Goal: Task Accomplishment & Management: Complete application form

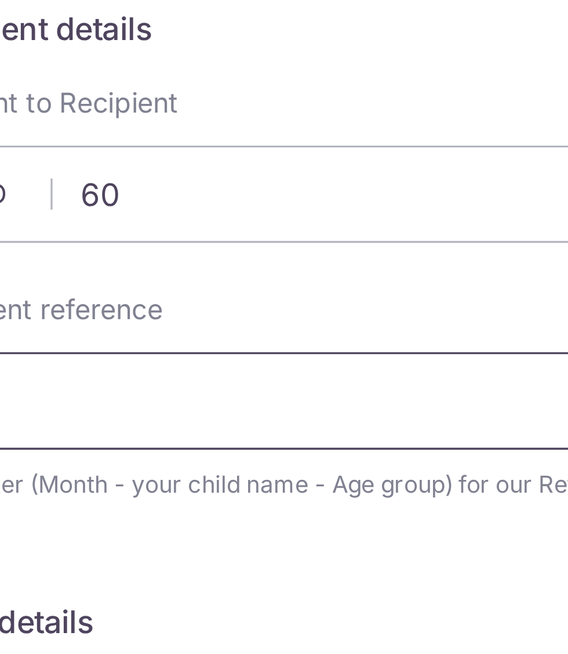
click at [386, 191] on input "text" at bounding box center [430, 192] width 263 height 29
type input "60.00"
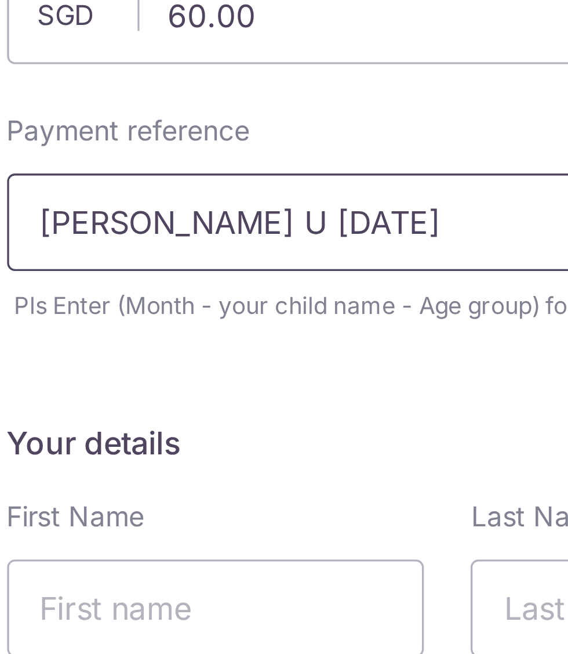
scroll to position [52, 0]
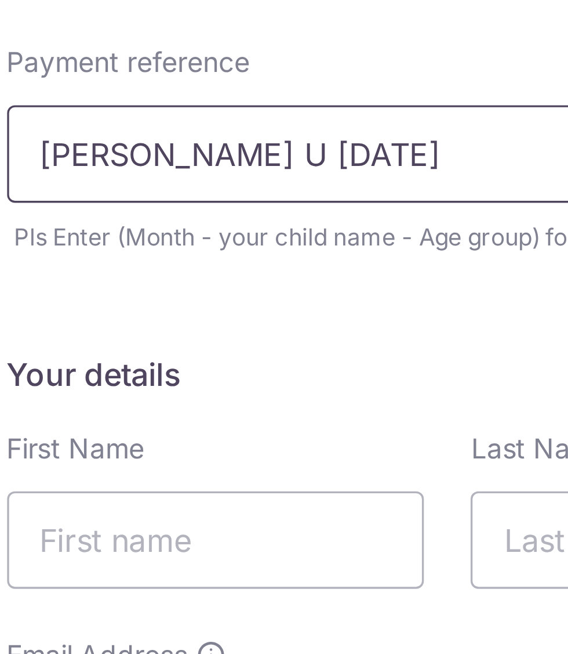
type input "[PERSON_NAME] U [DATE]"
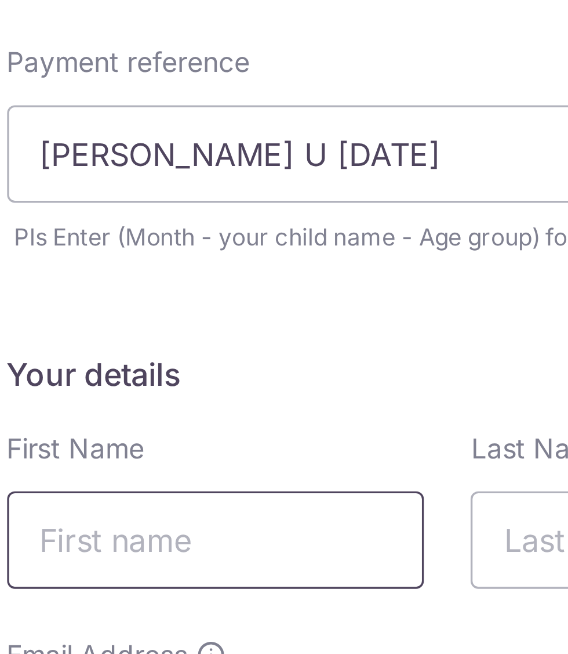
click at [376, 257] on input "text" at bounding box center [361, 255] width 125 height 29
click at [353, 261] on input "text" at bounding box center [361, 255] width 125 height 29
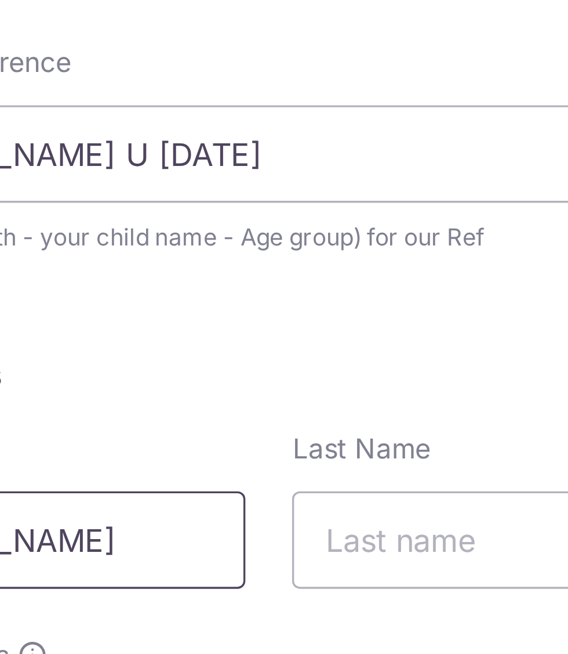
type input "[PERSON_NAME]"
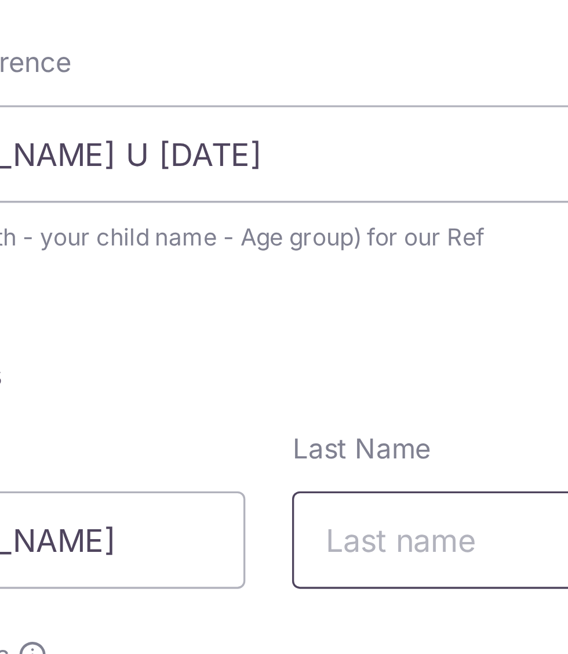
click at [477, 253] on input "text" at bounding box center [499, 255] width 125 height 29
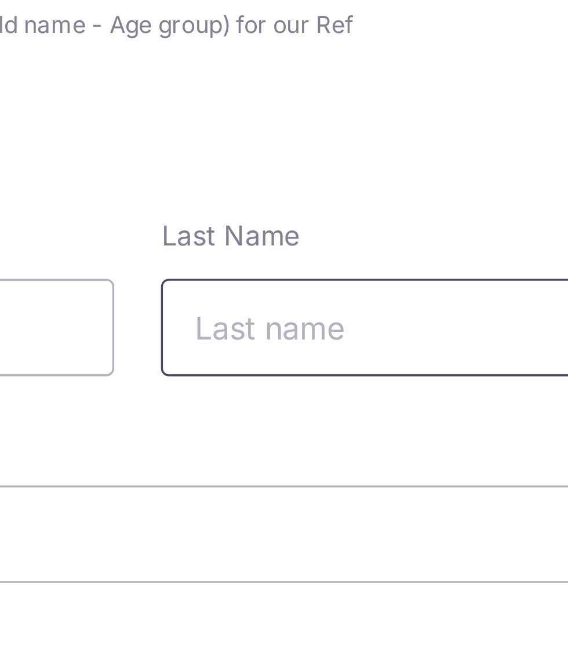
click at [485, 259] on input "text" at bounding box center [499, 255] width 125 height 29
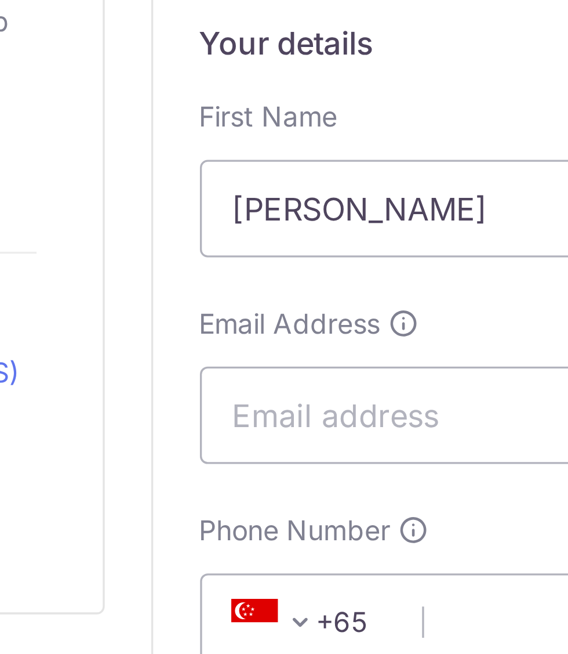
scroll to position [90, 0]
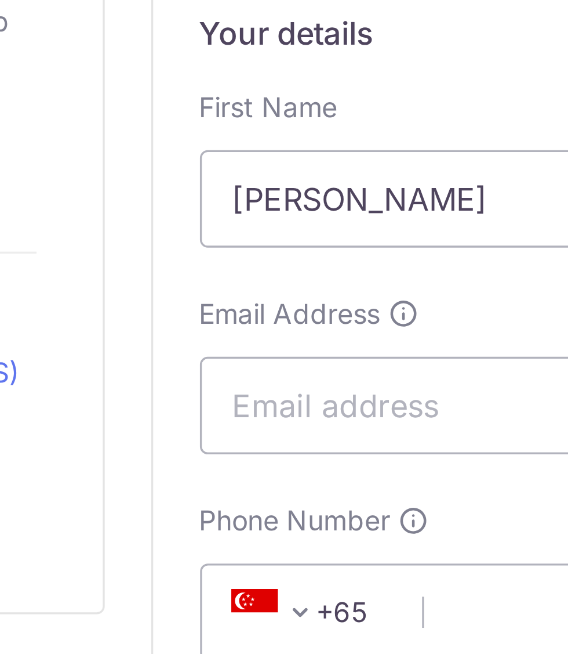
type input "[PERSON_NAME]"
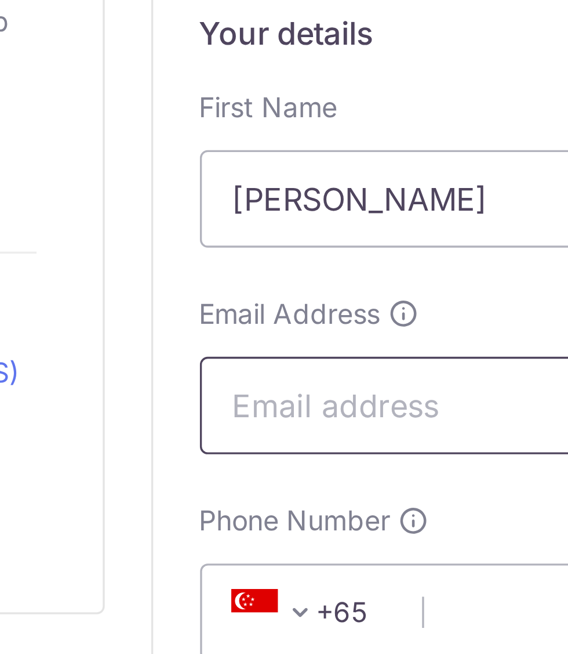
click at [353, 277] on input "Email Address" at bounding box center [430, 278] width 263 height 29
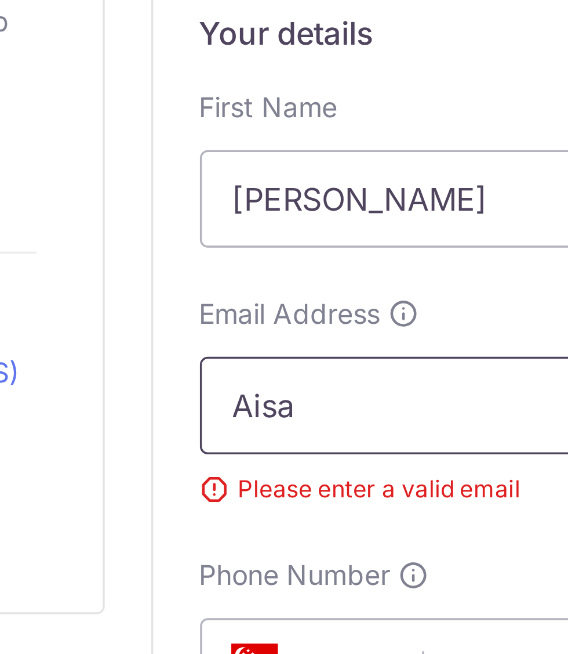
type input "Aisar"
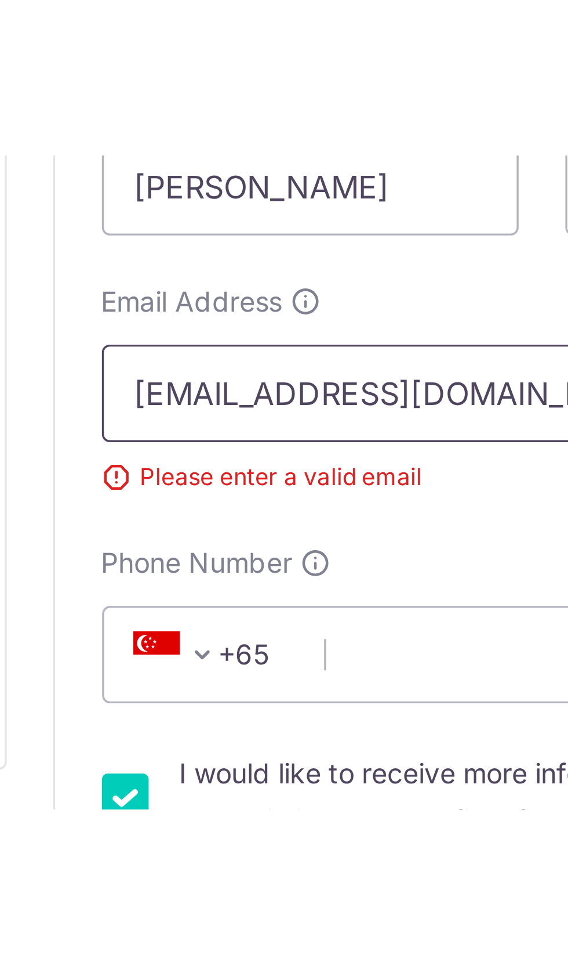
scroll to position [140, 0]
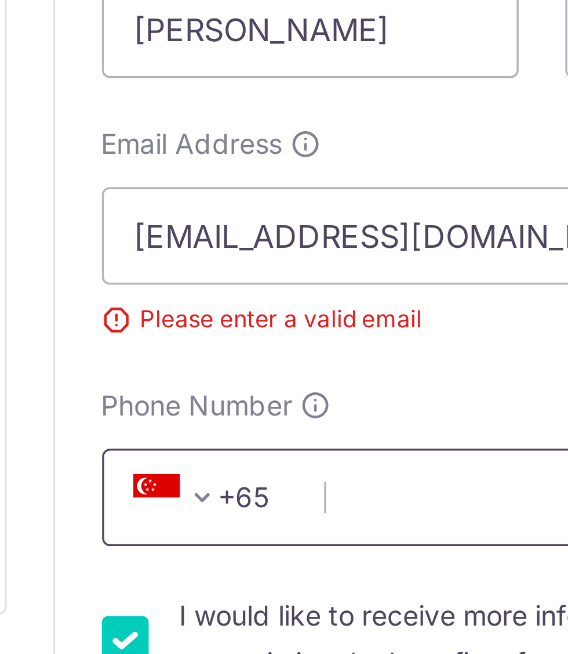
click at [378, 309] on input "Phone Number" at bounding box center [430, 306] width 263 height 29
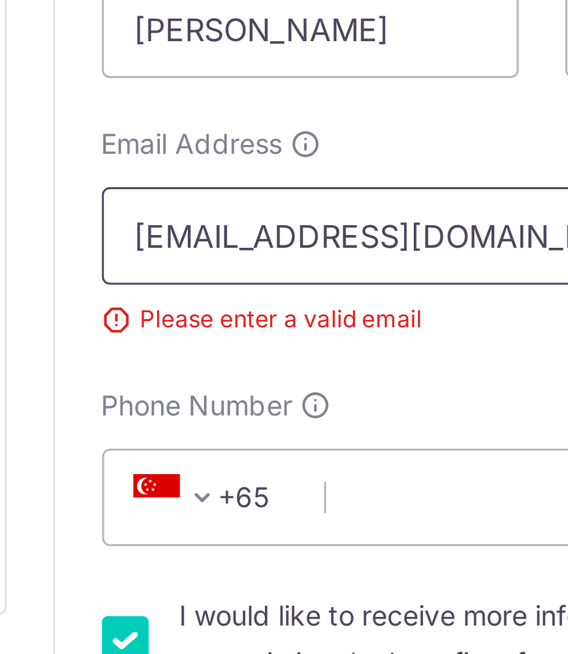
click at [435, 224] on input "[EMAIL_ADDRESS][DOMAIN_NAME] 87" at bounding box center [430, 228] width 263 height 29
click at [408, 223] on input "[EMAIL_ADDRESS][DOMAIN_NAME] 87" at bounding box center [430, 228] width 263 height 29
click at [436, 223] on input "[EMAIL_ADDRESS][DOMAIN_NAME] 87" at bounding box center [430, 228] width 263 height 29
click at [434, 223] on input "[EMAIL_ADDRESS][DOMAIN_NAME] 87" at bounding box center [430, 228] width 263 height 29
click at [430, 227] on input "[EMAIL_ADDRESS][DOMAIN_NAME] 7" at bounding box center [430, 228] width 263 height 29
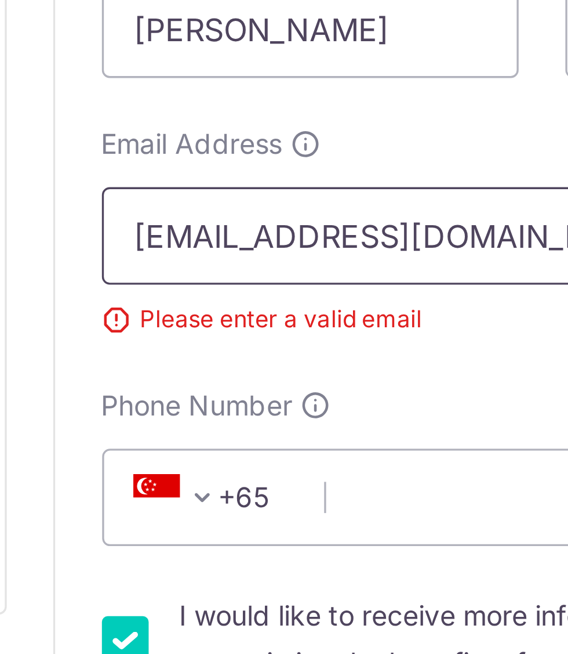
type input "[EMAIL_ADDRESS][DOMAIN_NAME]"
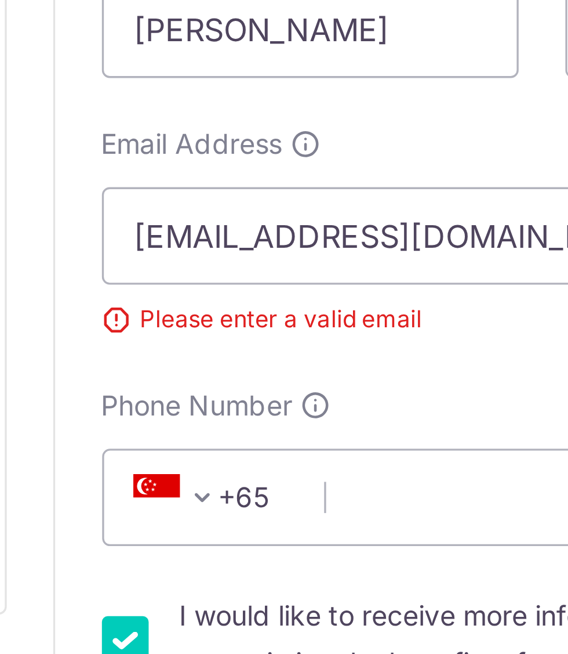
click at [358, 305] on span "+65" at bounding box center [332, 306] width 67 height 28
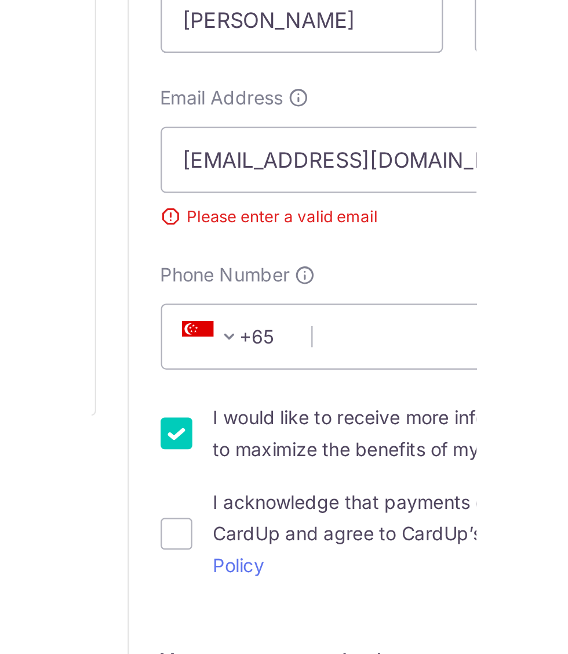
scroll to position [102, 0]
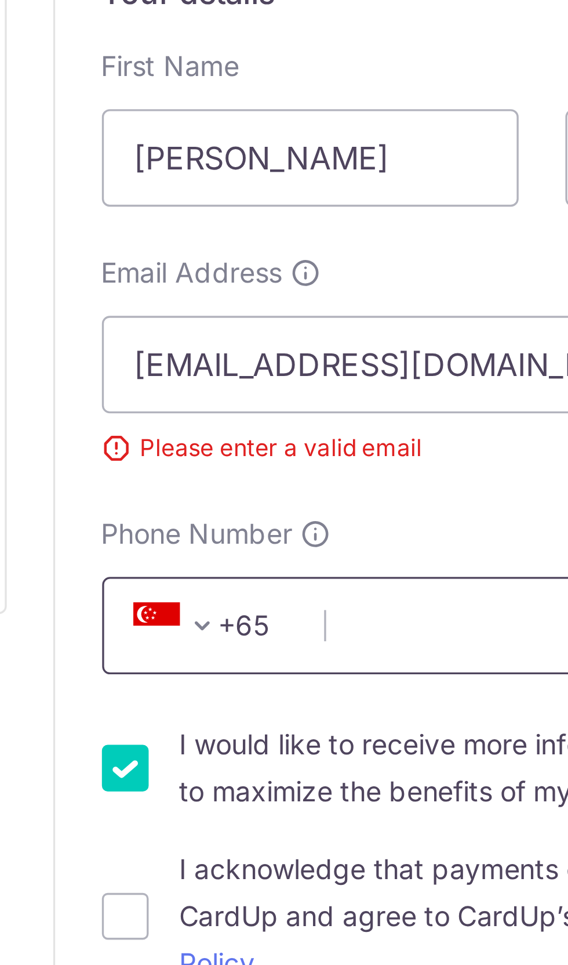
click at [372, 343] on input "Phone Number" at bounding box center [430, 344] width 263 height 29
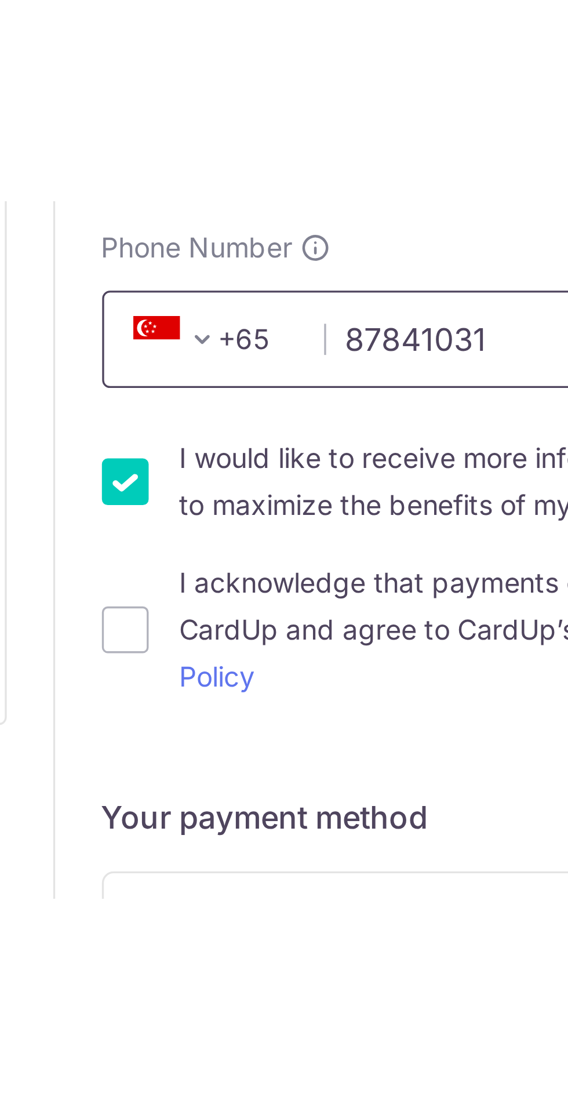
scroll to position [219, 0]
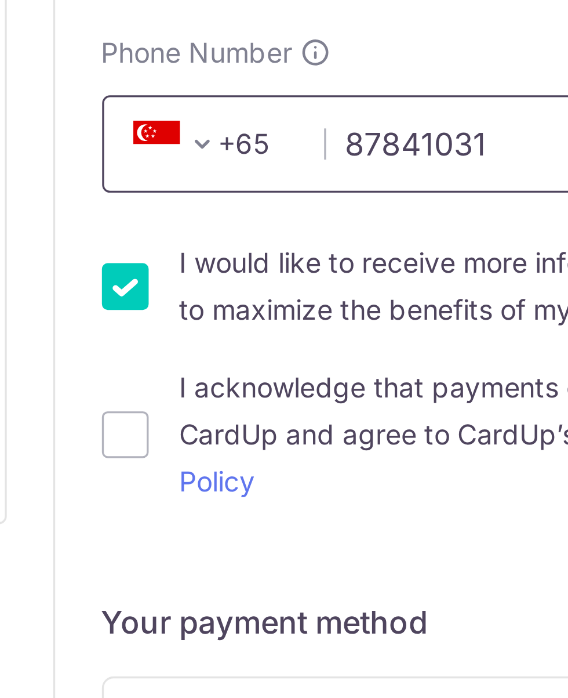
type input "87841031"
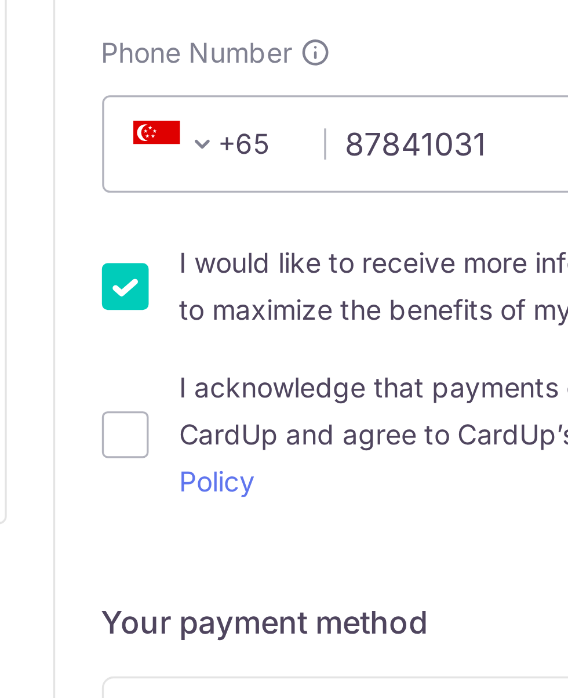
click at [307, 307] on input "I acknowledge that payments cannot be refunded directly via CardUp and agree to…" at bounding box center [306, 314] width 14 height 14
checkbox input "true"
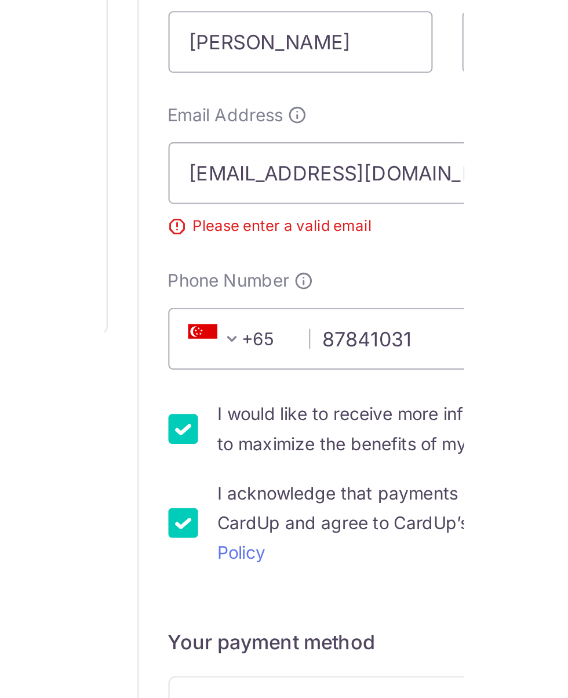
scroll to position [0, 0]
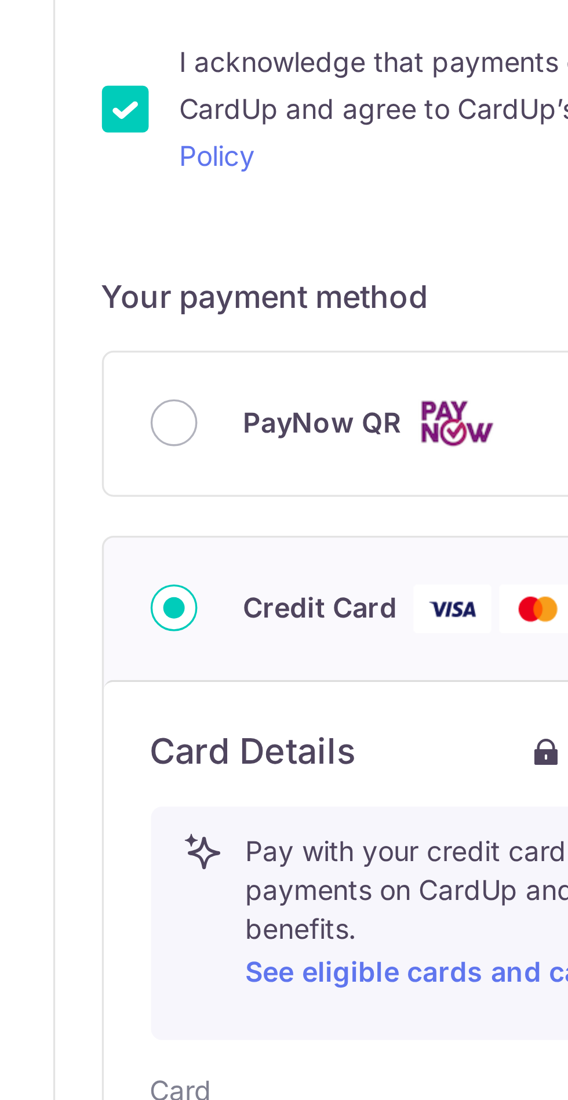
click at [321, 624] on input "PayNow QR" at bounding box center [320, 626] width 14 height 14
radio input "true"
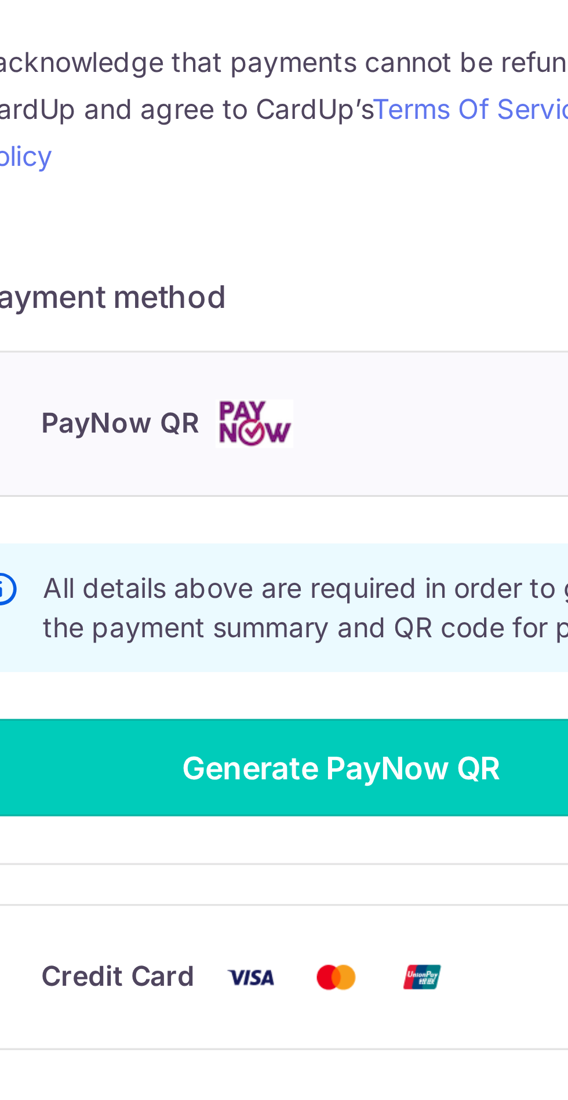
click at [450, 731] on button "Generate PayNow QR" at bounding box center [430, 729] width 234 height 29
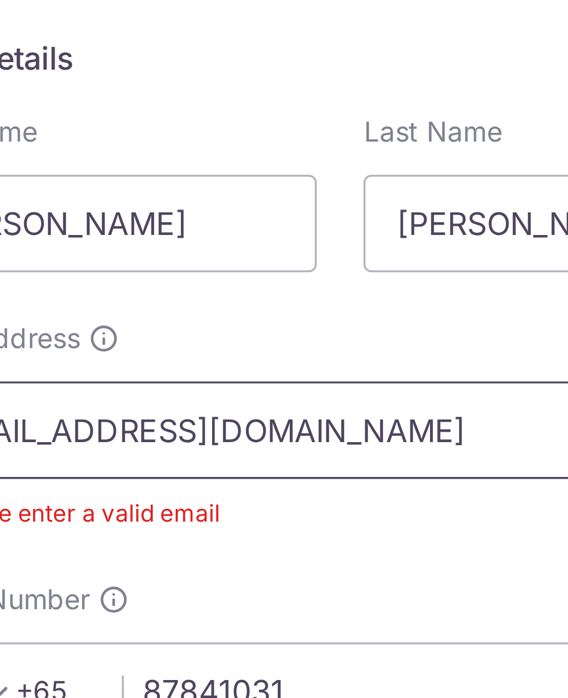
scroll to position [37, 0]
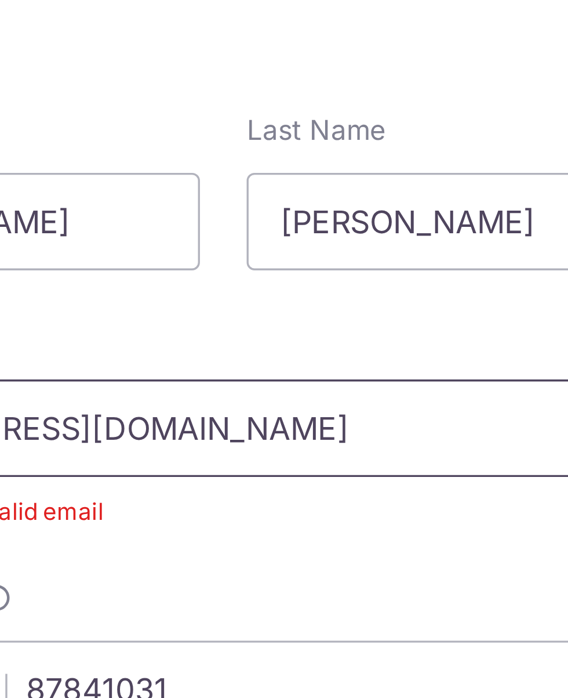
click at [463, 336] on input "[EMAIL_ADDRESS][DOMAIN_NAME]" at bounding box center [430, 332] width 263 height 29
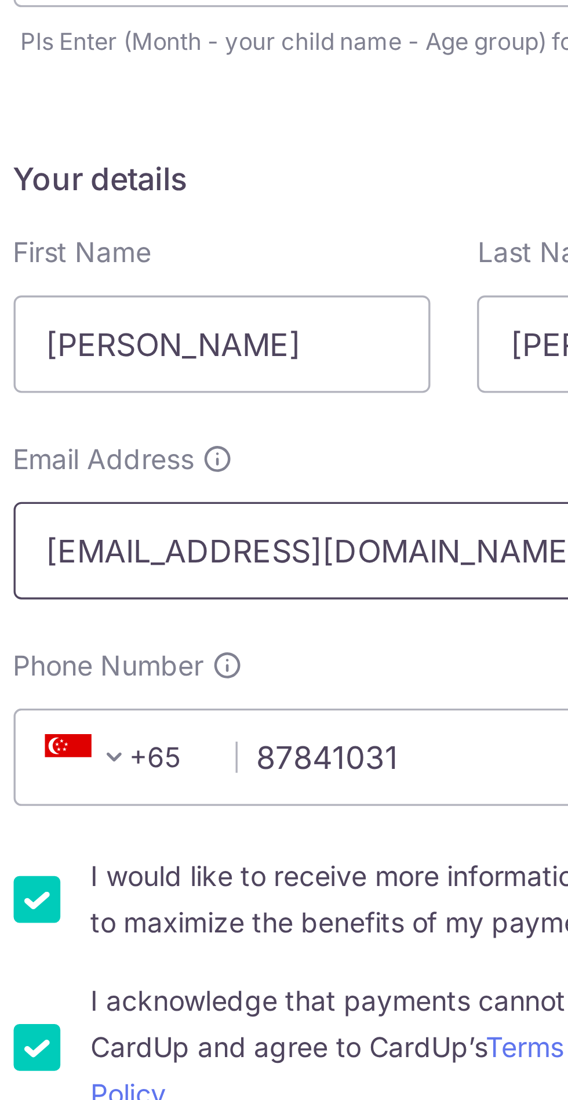
scroll to position [0, 0]
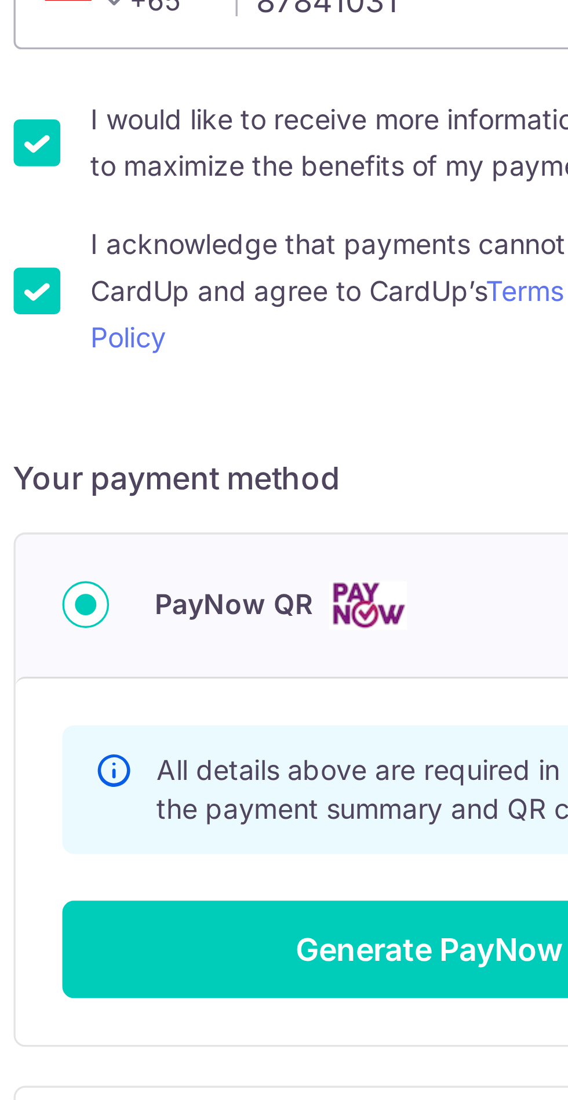
type input "[EMAIL_ADDRESS][DOMAIN_NAME]"
click at [431, 716] on button "Generate PayNow QR" at bounding box center [430, 712] width 234 height 29
